Goal: Task Accomplishment & Management: Use online tool/utility

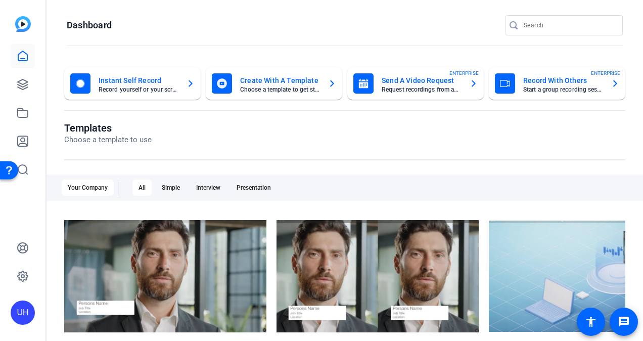
click at [279, 24] on openreel-page-title "Dashboard" at bounding box center [345, 25] width 556 height 20
click at [26, 60] on icon at bounding box center [23, 56] width 12 height 12
click at [22, 58] on icon at bounding box center [22, 56] width 9 height 10
click at [21, 83] on icon at bounding box center [23, 84] width 10 height 10
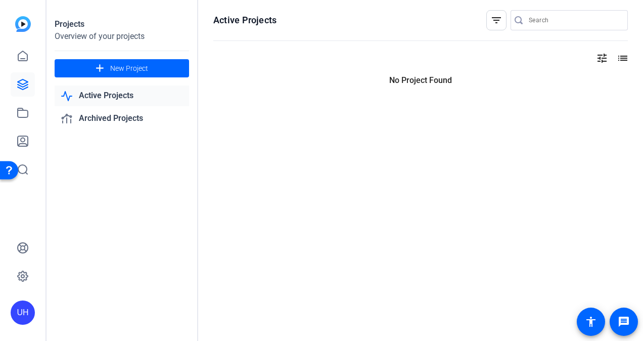
click at [123, 95] on link "Active Projects" at bounding box center [122, 95] width 134 height 21
click at [118, 121] on link "Archived Projects" at bounding box center [122, 118] width 134 height 21
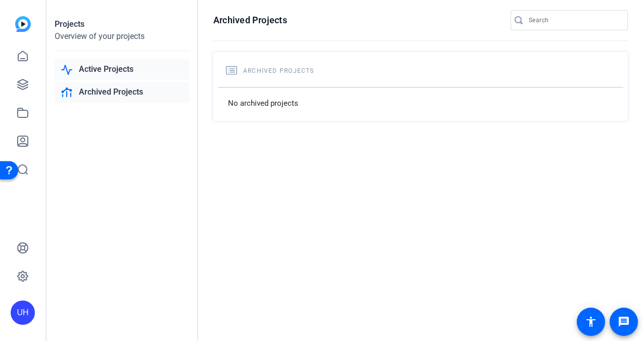
click at [125, 70] on link "Active Projects" at bounding box center [122, 69] width 134 height 21
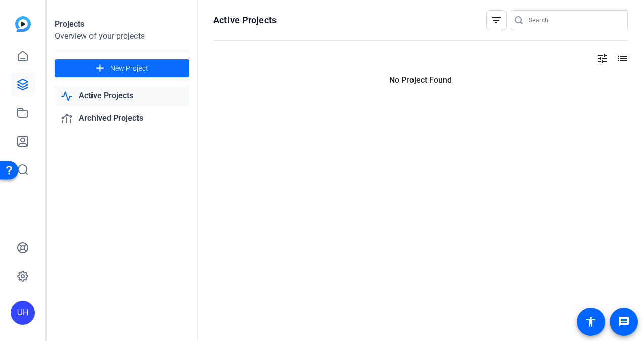
click at [126, 64] on span "New Project" at bounding box center [129, 68] width 38 height 11
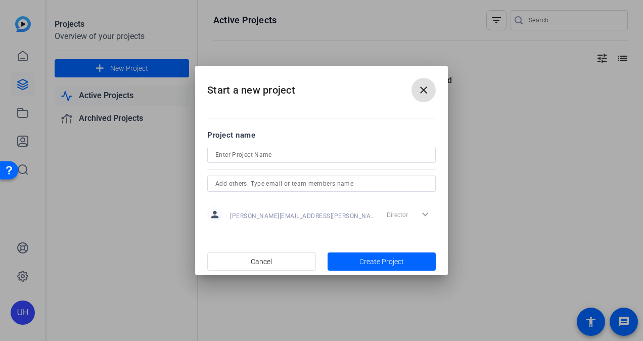
click at [221, 152] on input at bounding box center [321, 155] width 212 height 12
type input "Test"
click at [381, 255] on span "button" at bounding box center [382, 261] width 109 height 24
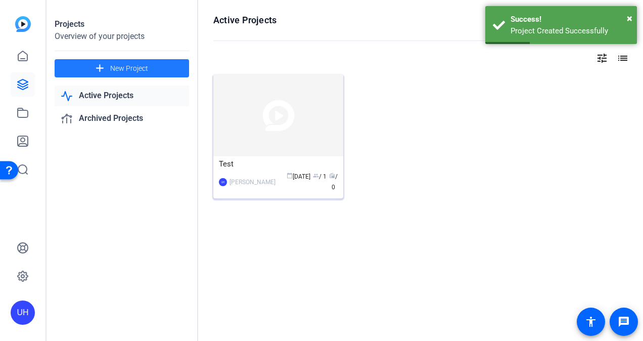
click at [280, 175] on div "UH Ursula Hutchinson calendar_today Sep 17 group / 1 radio / 0" at bounding box center [278, 181] width 119 height 21
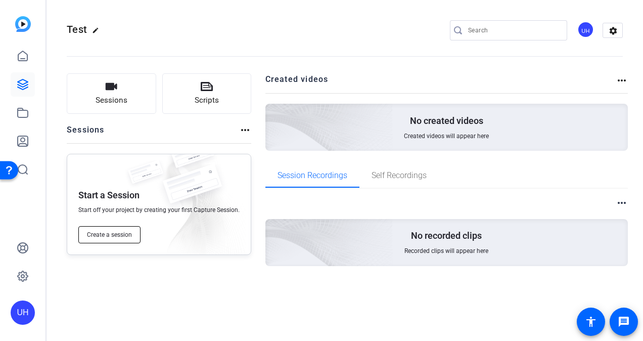
click at [116, 241] on button "Create a session" at bounding box center [109, 234] width 62 height 17
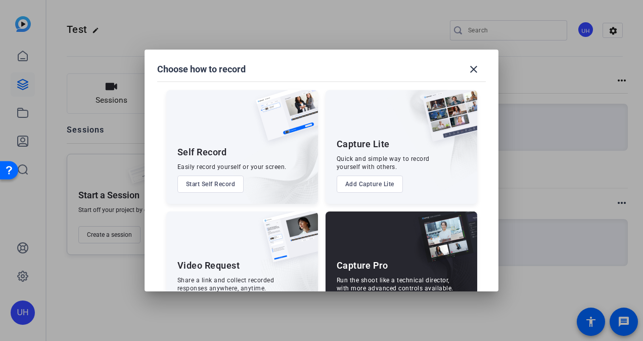
scroll to position [43, 0]
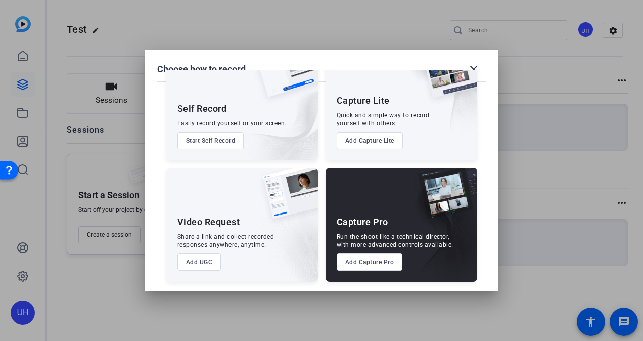
click at [196, 259] on button "Add UGC" at bounding box center [199, 261] width 44 height 17
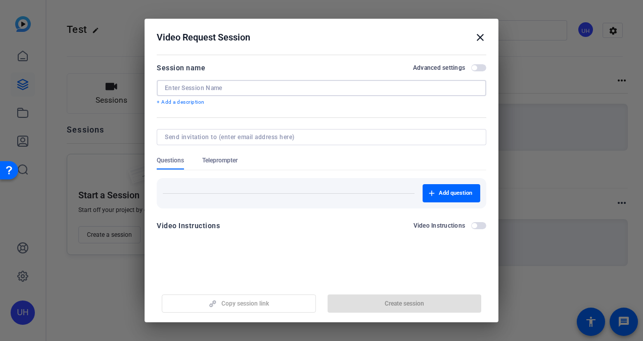
click at [240, 87] on input at bounding box center [321, 88] width 313 height 8
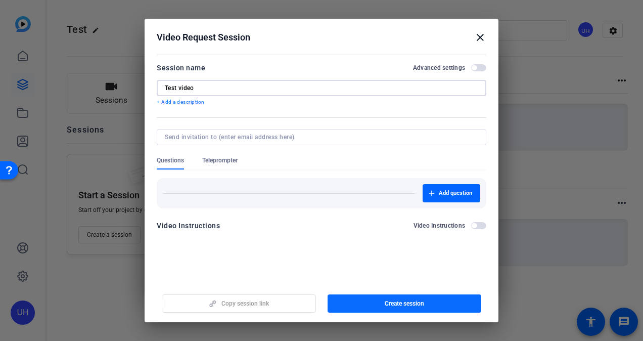
type input "Test video"
click at [378, 303] on span "button" at bounding box center [405, 303] width 154 height 24
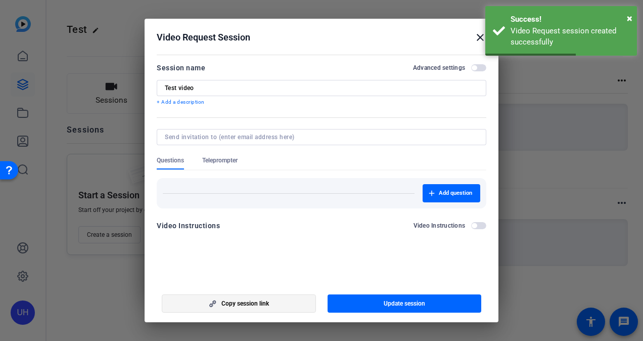
click at [265, 302] on span "Copy session link" at bounding box center [245, 303] width 48 height 8
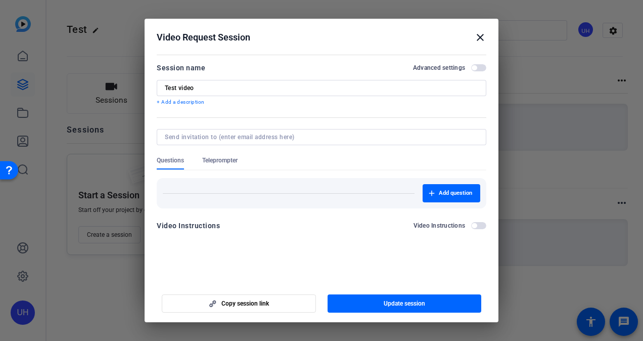
click at [480, 49] on h2 "Video Request Session close" at bounding box center [322, 35] width 354 height 33
click at [478, 36] on mat-icon "close" at bounding box center [480, 37] width 12 height 12
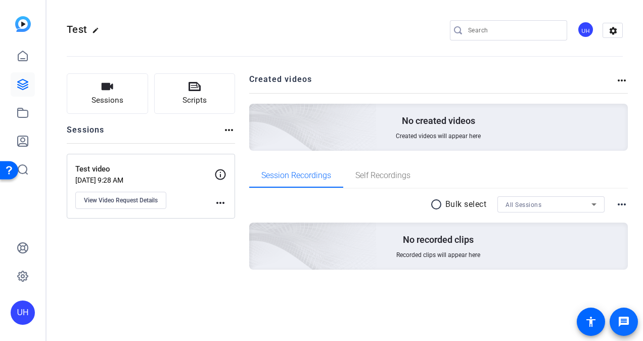
click at [627, 318] on mat-icon "message" at bounding box center [624, 321] width 12 height 12
click at [25, 55] on icon at bounding box center [23, 56] width 12 height 12
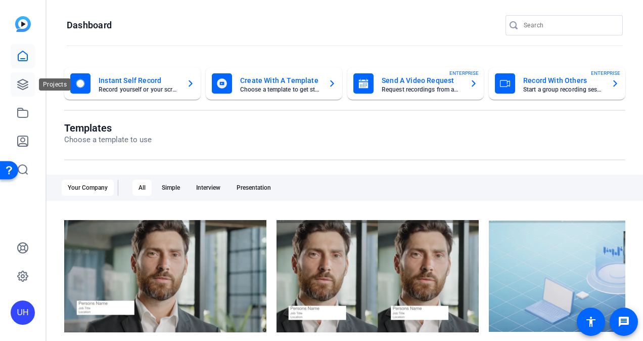
click at [19, 78] on link at bounding box center [23, 84] width 24 height 24
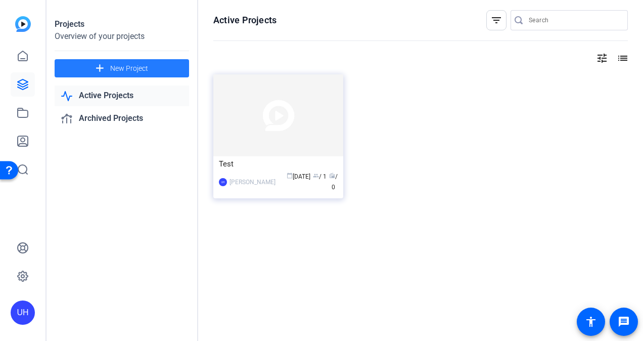
click at [140, 75] on span at bounding box center [122, 68] width 134 height 24
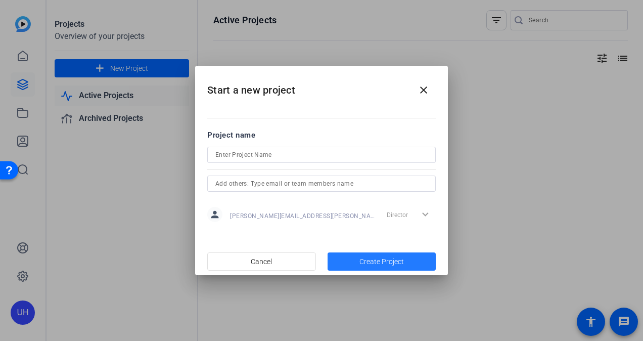
click at [377, 265] on span "Create Project" at bounding box center [381, 261] width 44 height 11
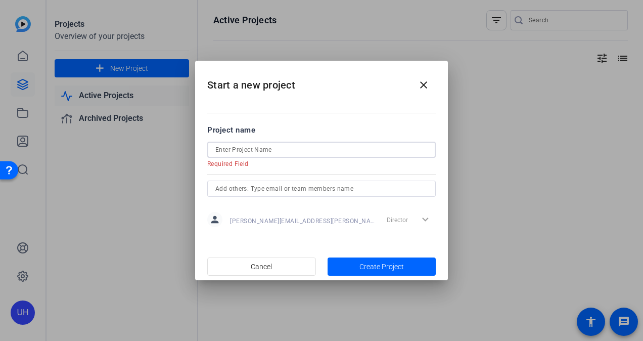
click at [336, 153] on input at bounding box center [321, 150] width 212 height 12
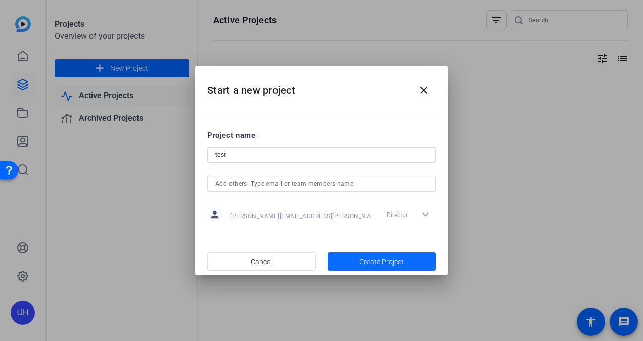
type input "test"
click at [363, 263] on span "Create Project" at bounding box center [381, 261] width 44 height 11
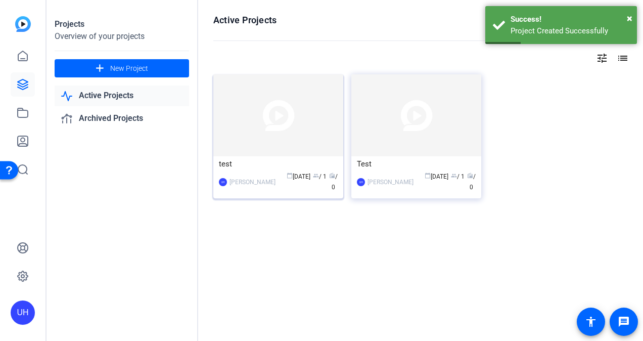
click at [262, 111] on img at bounding box center [278, 115] width 130 height 82
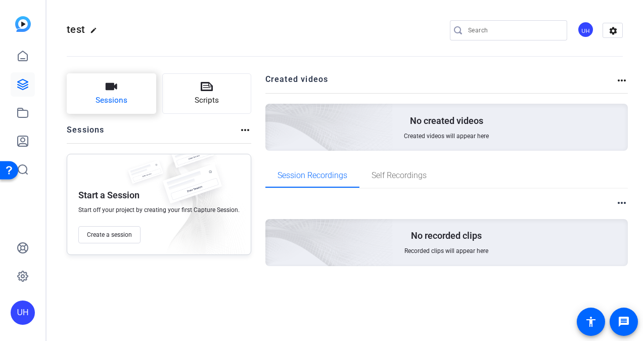
click at [104, 100] on span "Sessions" at bounding box center [112, 101] width 32 height 12
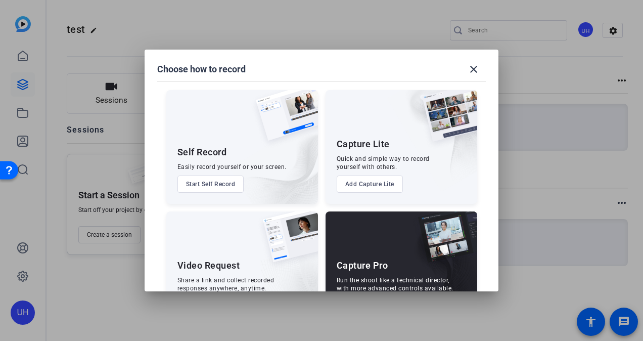
click at [191, 255] on div "Video Request Share a link and collect recorded responses anywhere, anytime. Ad…" at bounding box center [242, 268] width 152 height 114
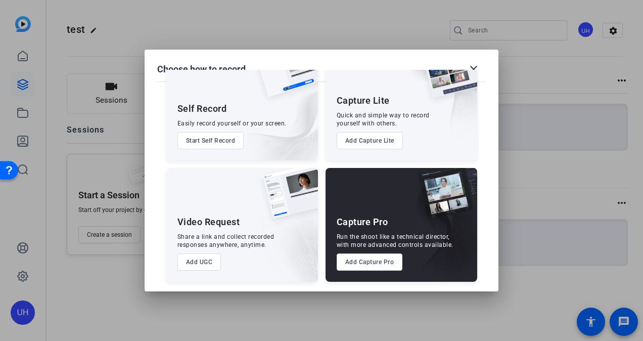
click at [194, 271] on div "Video Request Share a link and collect recorded responses anywhere, anytime. Ad…" at bounding box center [242, 225] width 152 height 114
click at [201, 233] on div "Share a link and collect recorded responses anywhere, anytime." at bounding box center [225, 241] width 97 height 16
click at [197, 255] on button "Add UGC" at bounding box center [199, 261] width 44 height 17
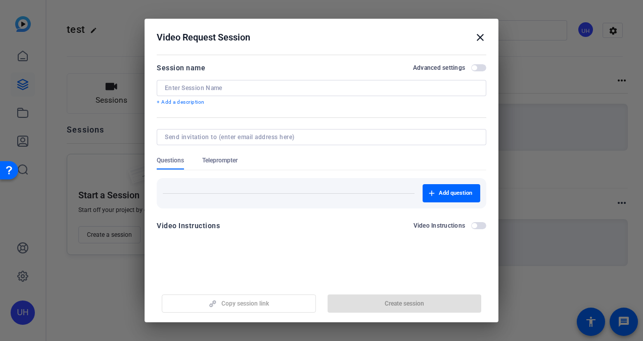
click at [234, 89] on input at bounding box center [321, 88] width 313 height 8
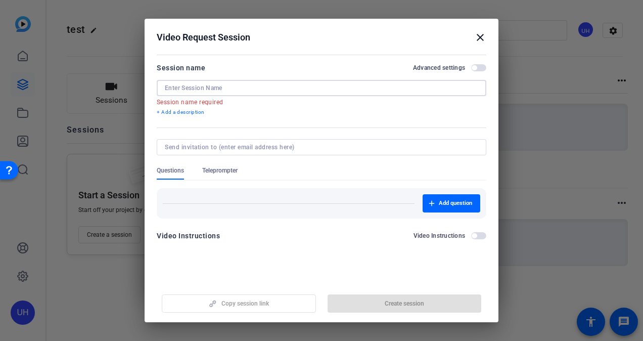
click at [479, 32] on mat-icon "close" at bounding box center [480, 37] width 12 height 12
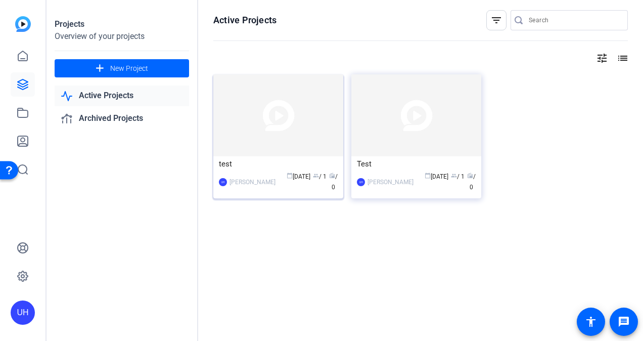
click at [261, 138] on img at bounding box center [278, 115] width 130 height 82
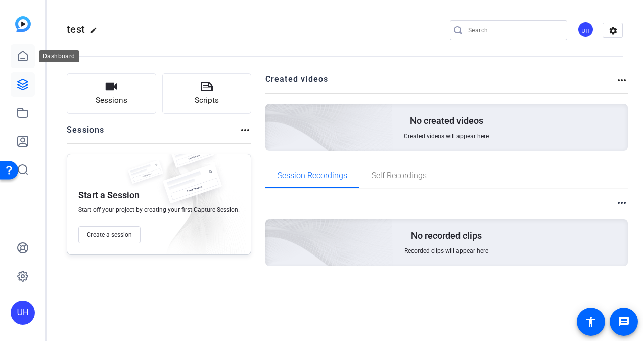
click at [21, 50] on link at bounding box center [23, 56] width 24 height 24
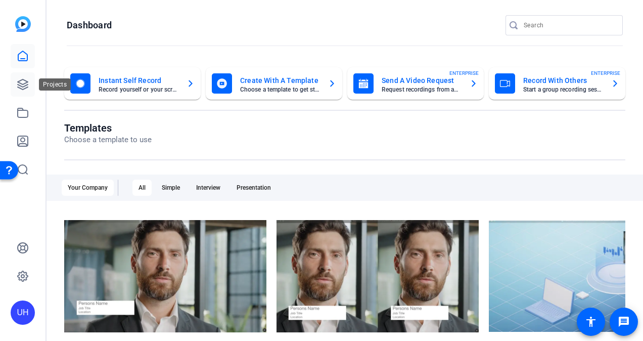
click at [23, 86] on icon at bounding box center [23, 84] width 10 height 10
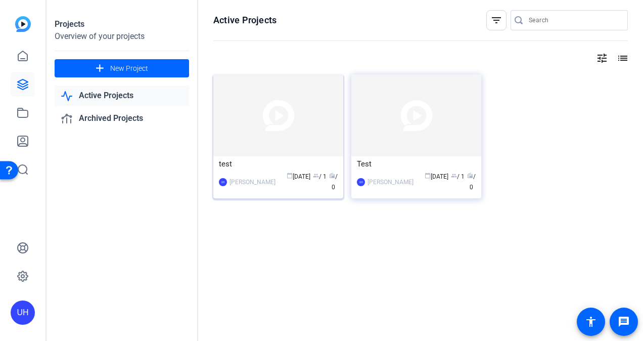
click at [301, 122] on img at bounding box center [278, 115] width 130 height 82
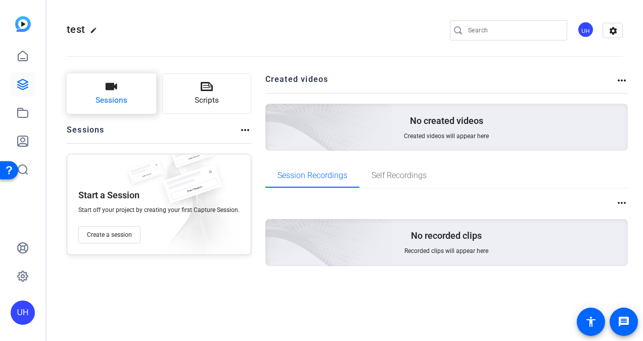
click at [126, 91] on button "Sessions" at bounding box center [111, 93] width 89 height 40
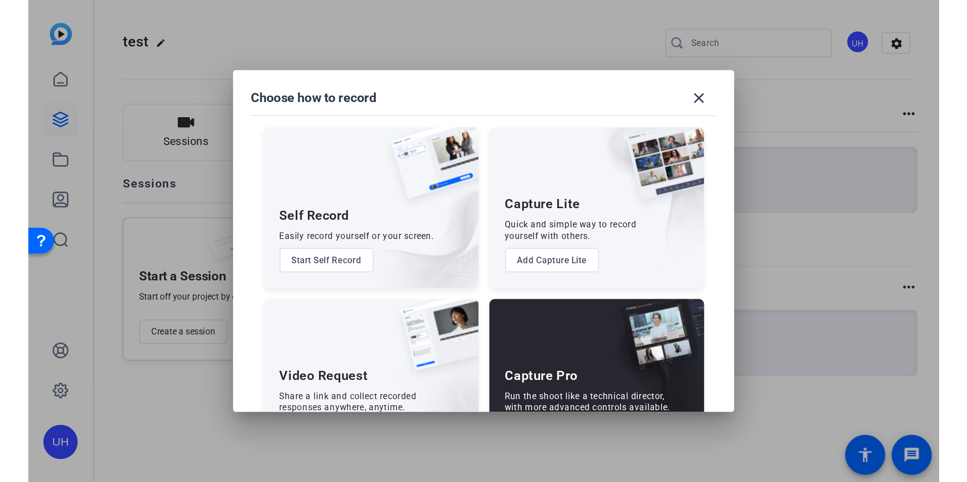
scroll to position [43, 0]
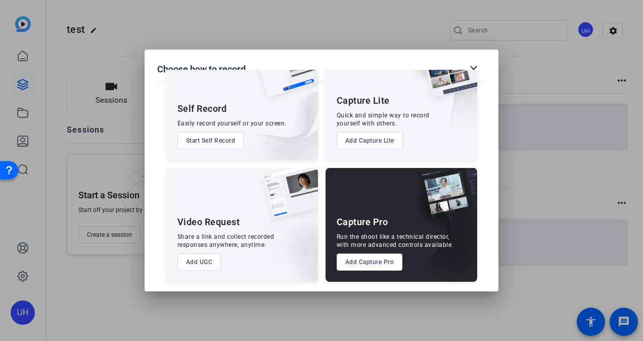
click at [363, 8] on div at bounding box center [321, 170] width 643 height 341
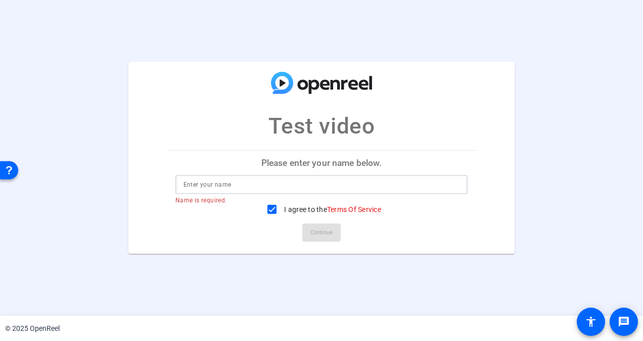
click at [318, 182] on input at bounding box center [322, 184] width 277 height 12
type input "test name"
click at [317, 231] on span "Continue" at bounding box center [321, 232] width 22 height 15
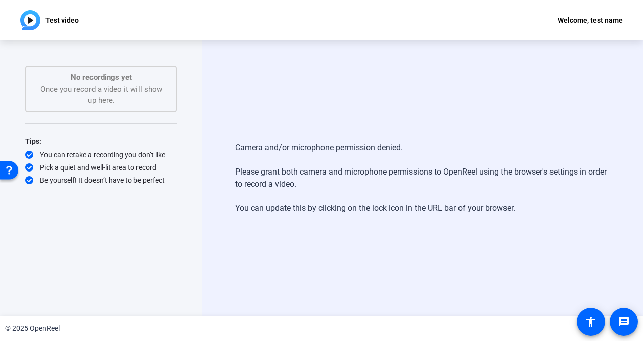
click at [405, 20] on div "Test video Welcome, test name" at bounding box center [321, 20] width 643 height 40
click at [186, 21] on div "Test video Welcome, test name" at bounding box center [321, 20] width 643 height 40
click at [474, 41] on div "Camera and/or microphone permission denied. Please grant both camera and microp…" at bounding box center [422, 177] width 441 height 275
